Goal: Find specific page/section: Find specific page/section

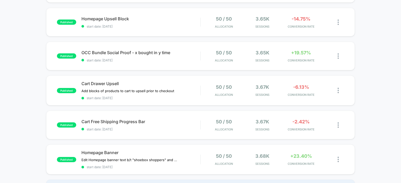
scroll to position [185, 0]
click at [106, 152] on span "Homepage Banner" at bounding box center [140, 152] width 119 height 5
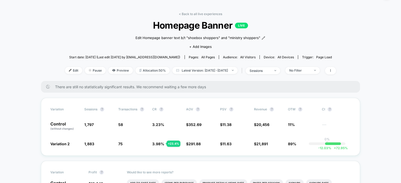
scroll to position [15, 0]
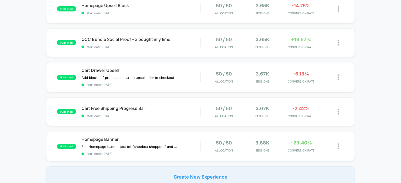
scroll to position [193, 0]
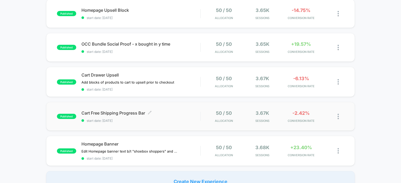
click at [105, 111] on span "Cart Free Shipping Progress Bar Click to edit experience details" at bounding box center [140, 113] width 119 height 5
